Goal: Task Accomplishment & Management: Complete application form

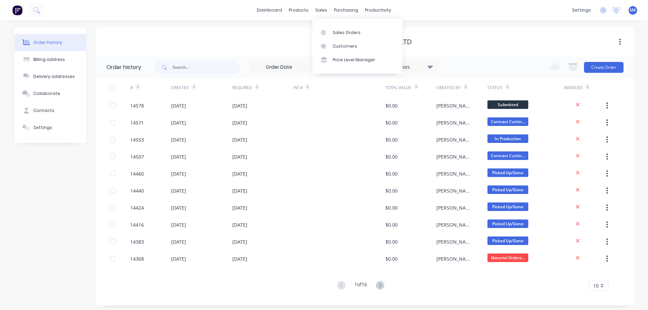
click at [333, 32] on div "Sales Orders" at bounding box center [347, 33] width 28 height 6
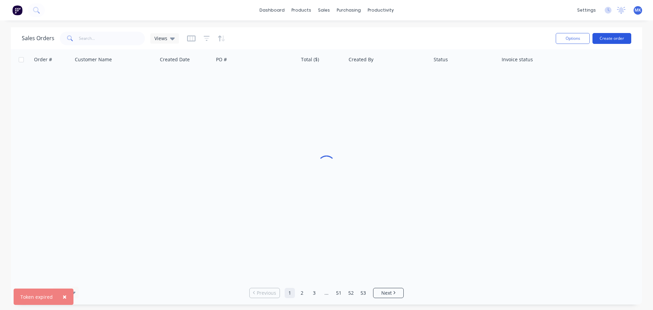
click at [609, 39] on button "Create order" at bounding box center [611, 38] width 39 height 11
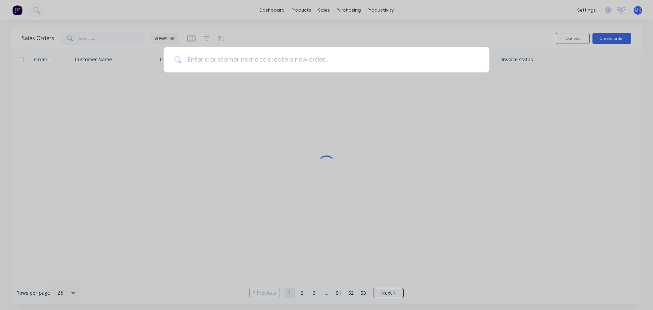
click at [264, 56] on input at bounding box center [330, 60] width 297 height 26
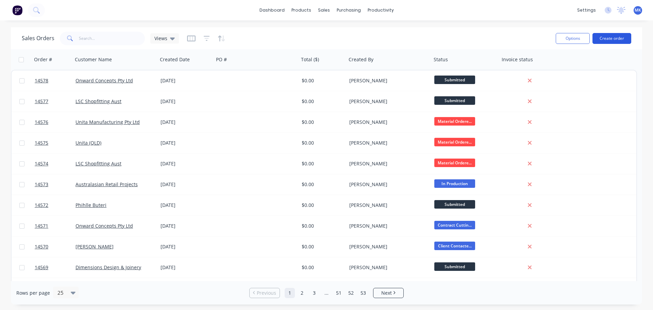
click at [624, 38] on button "Create order" at bounding box center [611, 38] width 39 height 11
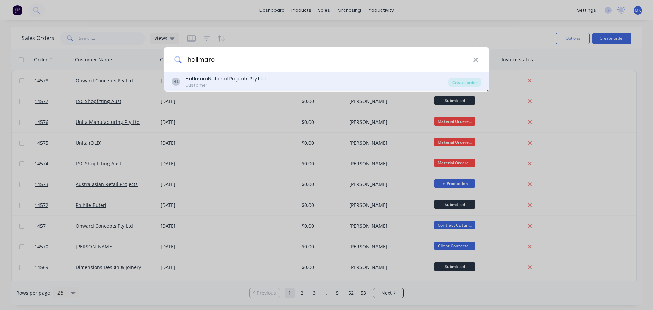
type input "hallmarc"
click at [189, 80] on b "Hallmarc" at bounding box center [196, 78] width 23 height 7
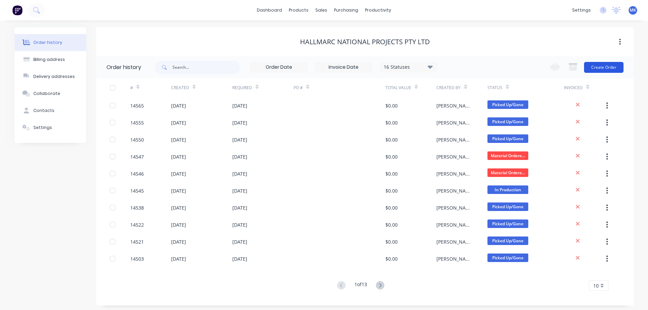
click at [609, 65] on button "Create Order" at bounding box center [603, 67] width 39 height 11
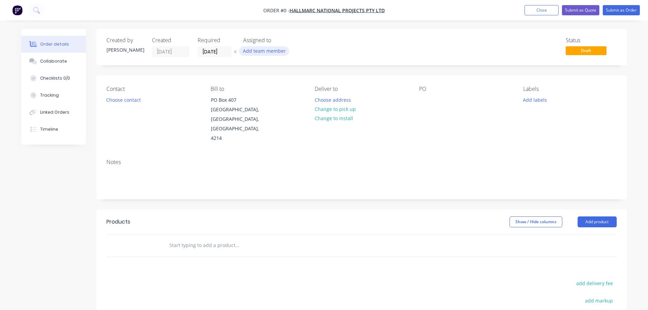
click at [259, 49] on button "Add team member" at bounding box center [264, 50] width 50 height 9
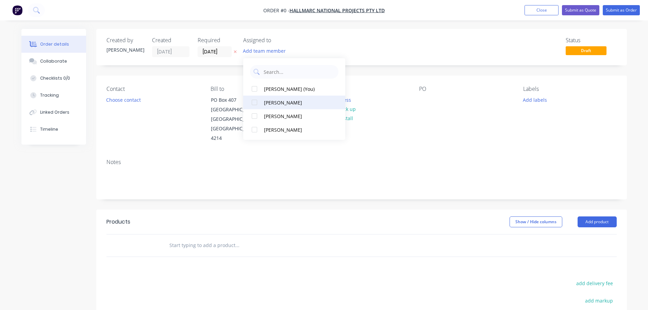
click at [282, 106] on button "Brad Kenyon" at bounding box center [294, 103] width 102 height 14
click at [130, 97] on div "Order details Collaborate Checklists 0/0 Tracking Linked Orders Timeline Order …" at bounding box center [324, 229] width 619 height 401
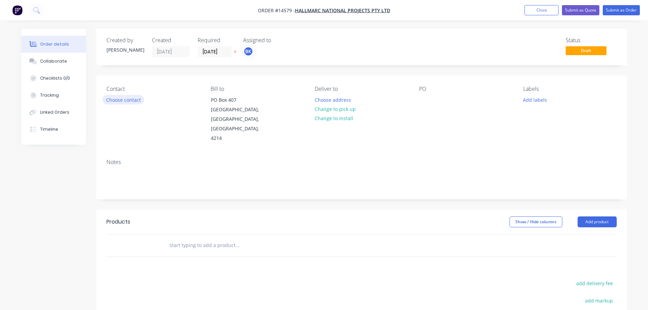
click at [130, 97] on button "Choose contact" at bounding box center [123, 99] width 42 height 9
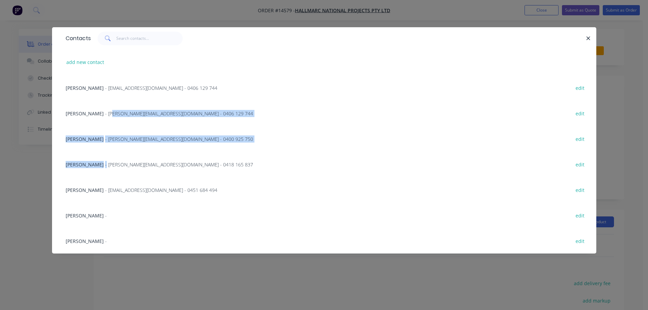
drag, startPoint x: 102, startPoint y: 117, endPoint x: 102, endPoint y: 166, distance: 49.0
click at [102, 166] on div "Carolyn None - accounts@hallmarcnp.com.au - 0406 129 744 edit Marcus Hall - mar…" at bounding box center [324, 164] width 544 height 179
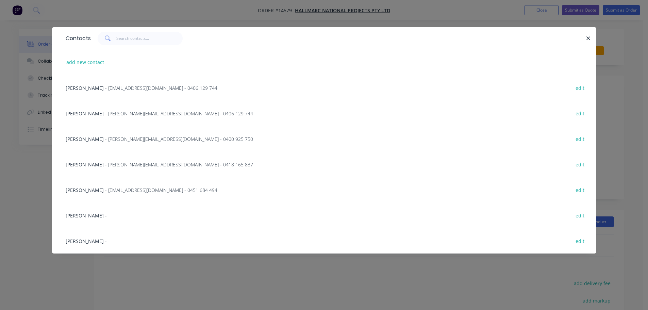
click at [218, 230] on div "Leigh Webber - edit" at bounding box center [324, 241] width 524 height 26
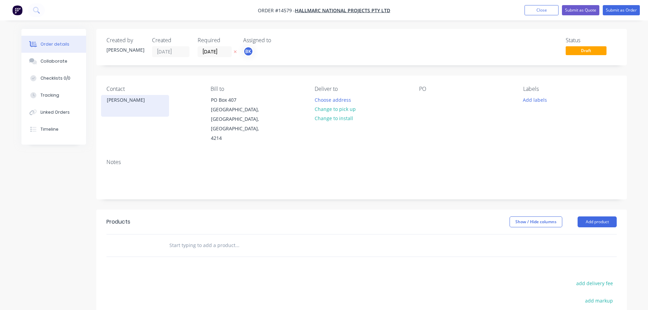
click at [121, 102] on div "Leigh Webber" at bounding box center [135, 100] width 56 height 10
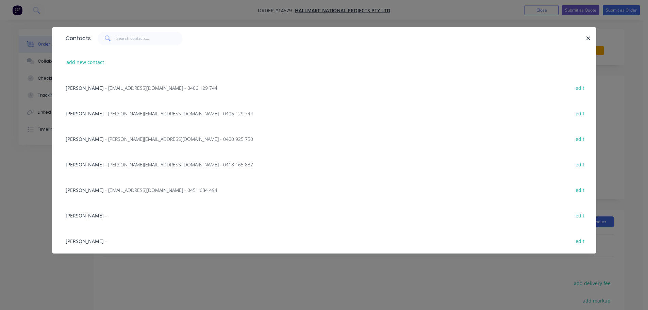
click at [92, 191] on span "Teagan Lucas" at bounding box center [85, 190] width 38 height 6
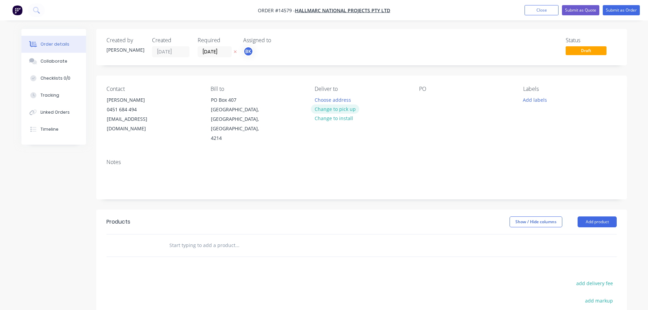
click at [323, 109] on button "Change to pick up" at bounding box center [335, 108] width 48 height 9
click at [537, 101] on button "Add labels" at bounding box center [534, 99] width 31 height 9
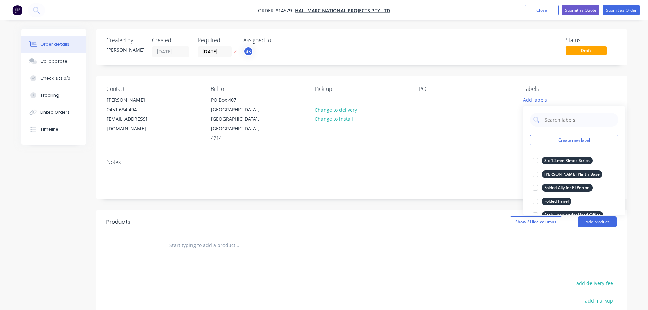
click at [558, 146] on div "Create new label 3 x 1.2mm Rimex Strips edit Connor Carindale Plinth Base edit …" at bounding box center [574, 160] width 102 height 109
click at [558, 144] on button "Create new label" at bounding box center [574, 140] width 88 height 10
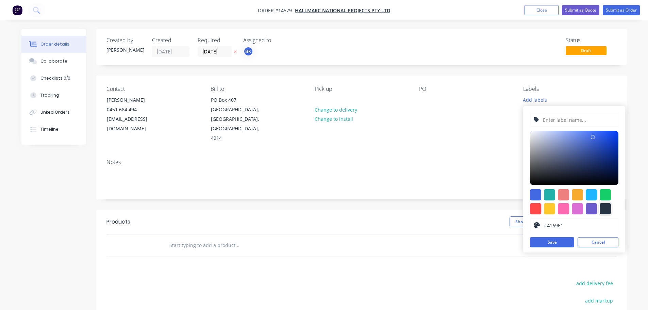
click at [600, 204] on div at bounding box center [605, 208] width 11 height 11
type input "#273444"
click at [575, 124] on input "text" at bounding box center [578, 119] width 72 height 13
paste input "Mirror S/S Skirt x 4"
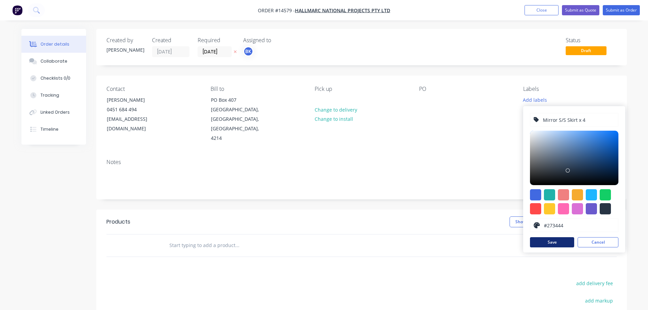
type input "Mirror S/S Skirt x 4"
click at [544, 243] on button "Save" at bounding box center [552, 242] width 44 height 10
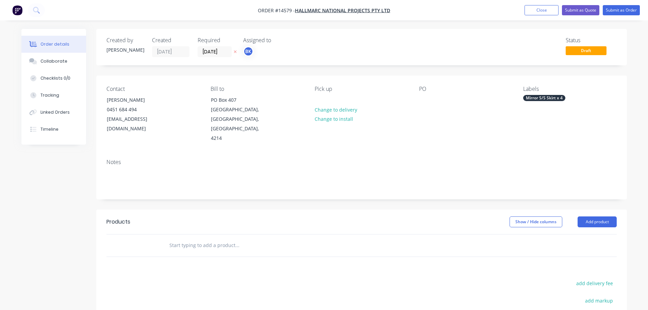
click at [218, 238] on input "text" at bounding box center [237, 245] width 136 height 14
paste input "Mirror S/S Skirt x 4"
type input "Mirror S/S Skirt x 4"
click at [214, 260] on button "Add Mirror S/S Skirt x 4 to order" at bounding box center [274, 271] width 204 height 22
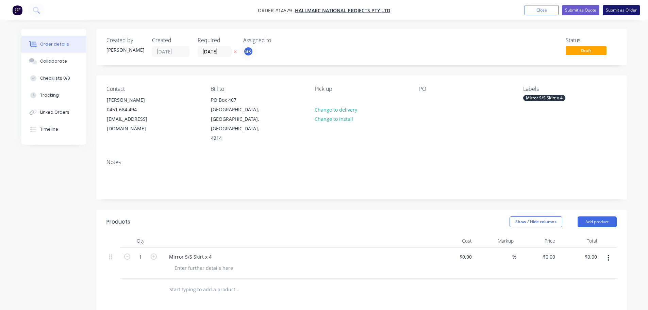
click at [612, 13] on button "Submit as Order" at bounding box center [621, 10] width 37 height 10
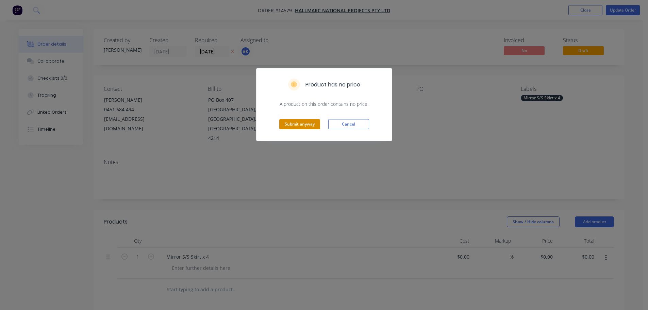
click at [301, 119] on button "Submit anyway" at bounding box center [299, 124] width 41 height 10
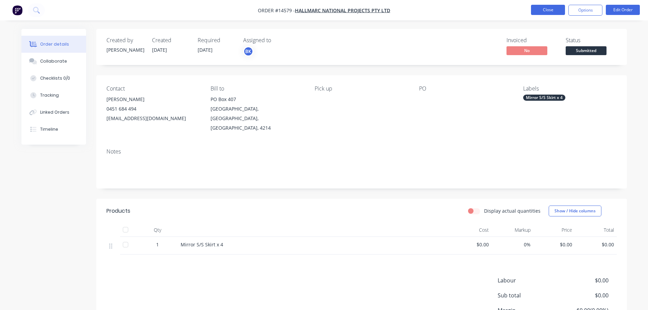
click at [546, 9] on button "Close" at bounding box center [548, 10] width 34 height 10
